Goal: Find specific page/section: Find specific page/section

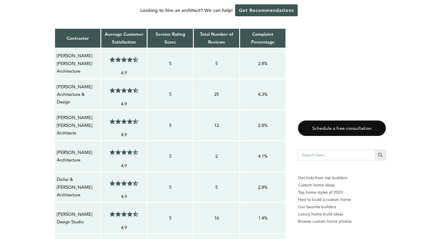
scroll to position [455, 0]
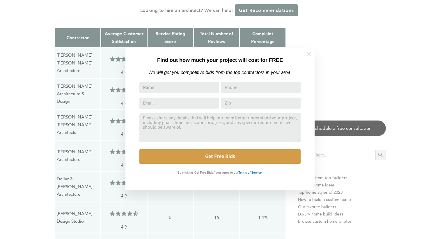
click at [310, 51] on icon at bounding box center [309, 54] width 6 height 6
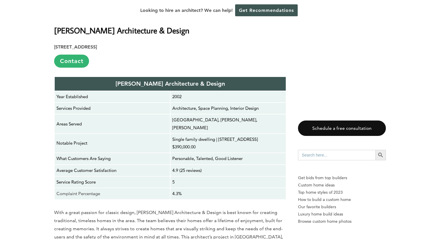
scroll to position [1110, 0]
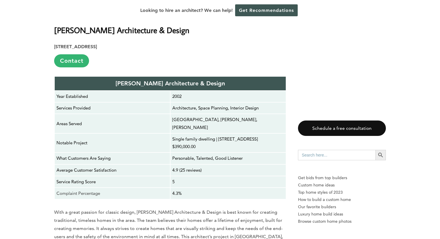
drag, startPoint x: 218, startPoint y: 101, endPoint x: 191, endPoint y: 112, distance: 29.1
click at [191, 136] on p "Single family dwelling | 2828 Adonis Way, Mascot, TN, 37806 $390,000.00" at bounding box center [228, 143] width 112 height 15
copy p "2828 Adonis Way, Mascot, TN, 37806"
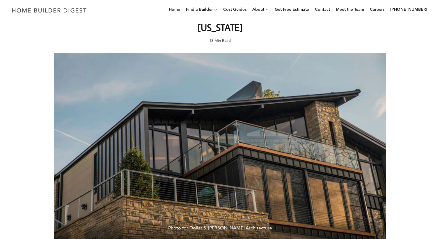
scroll to position [0, 0]
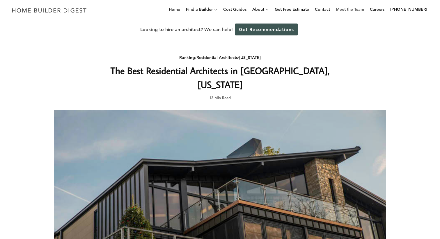
click at [360, 10] on link "Meet the Team" at bounding box center [349, 9] width 33 height 19
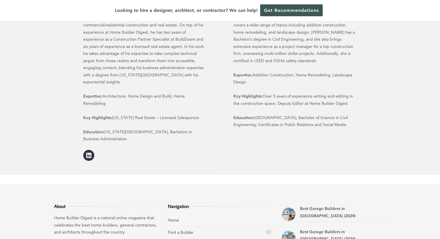
scroll to position [788, 0]
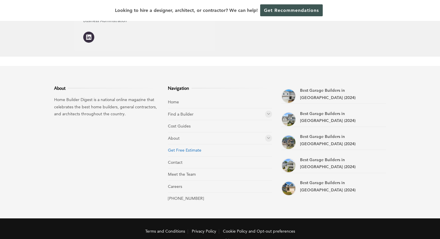
click at [195, 148] on link "Get Free Estimate" at bounding box center [184, 150] width 33 height 5
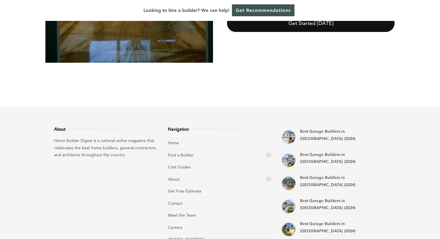
scroll to position [265, 0]
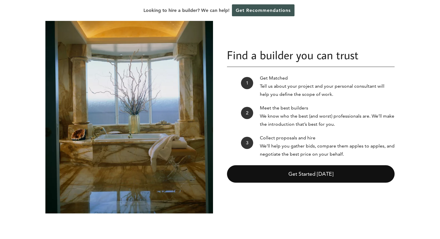
scroll to position [0, 0]
